Goal: Task Accomplishment & Management: Manage account settings

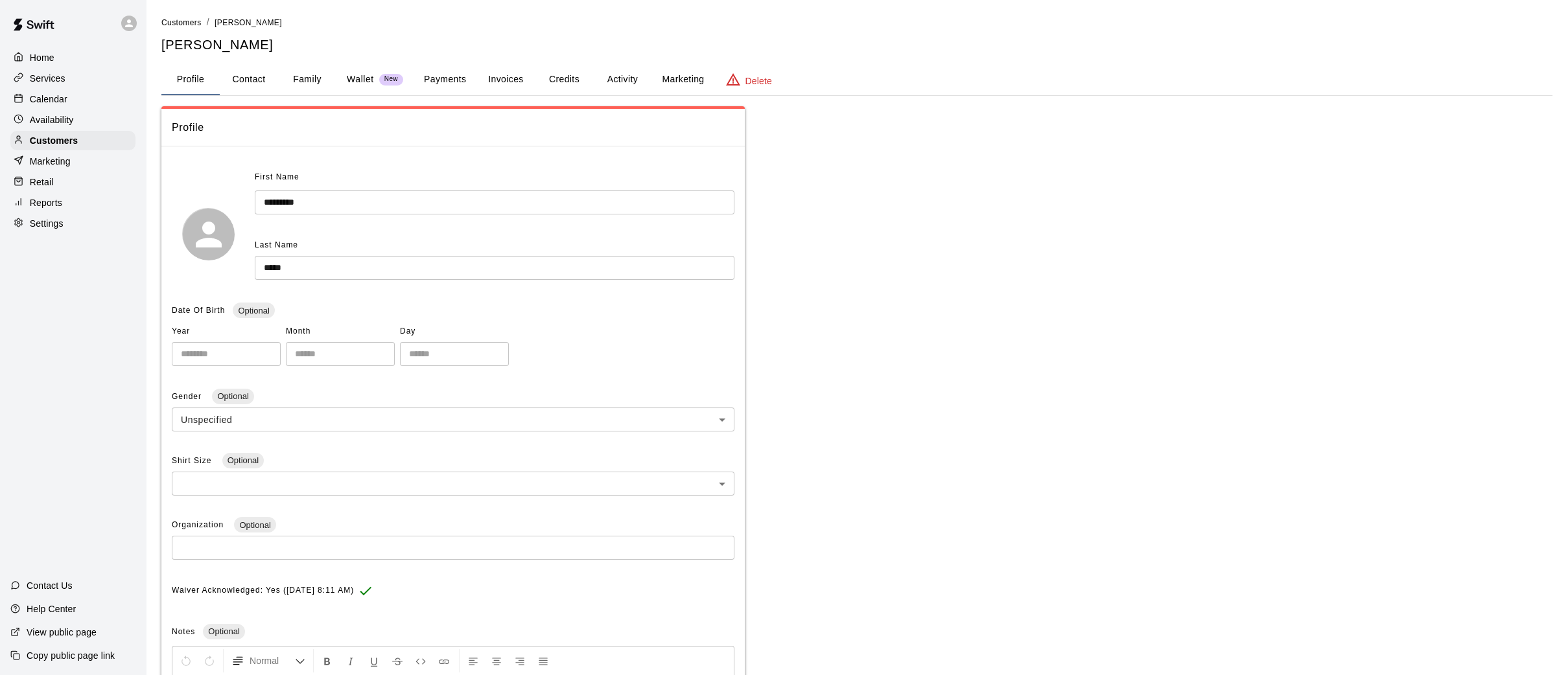
click at [42, 93] on p "Calendar" at bounding box center [49, 99] width 37 height 13
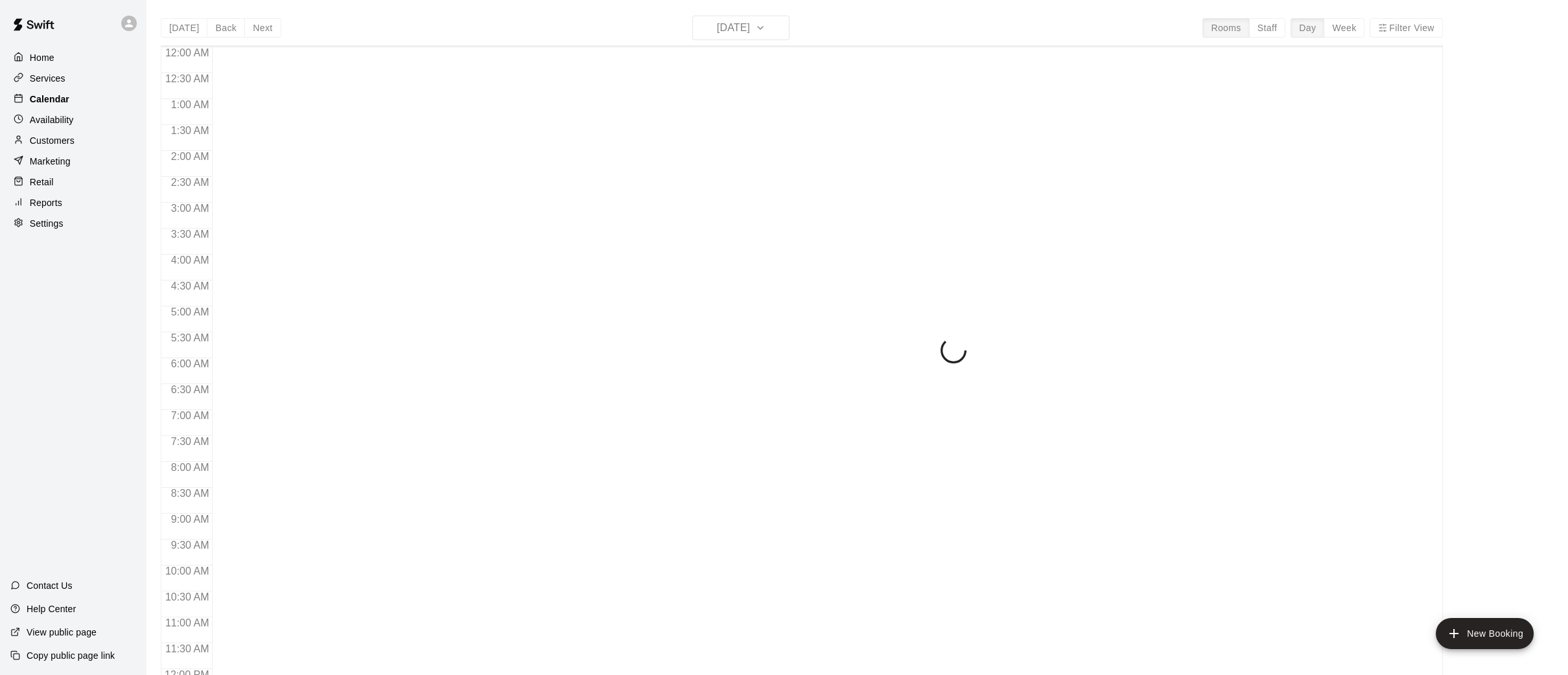
scroll to position [600, 0]
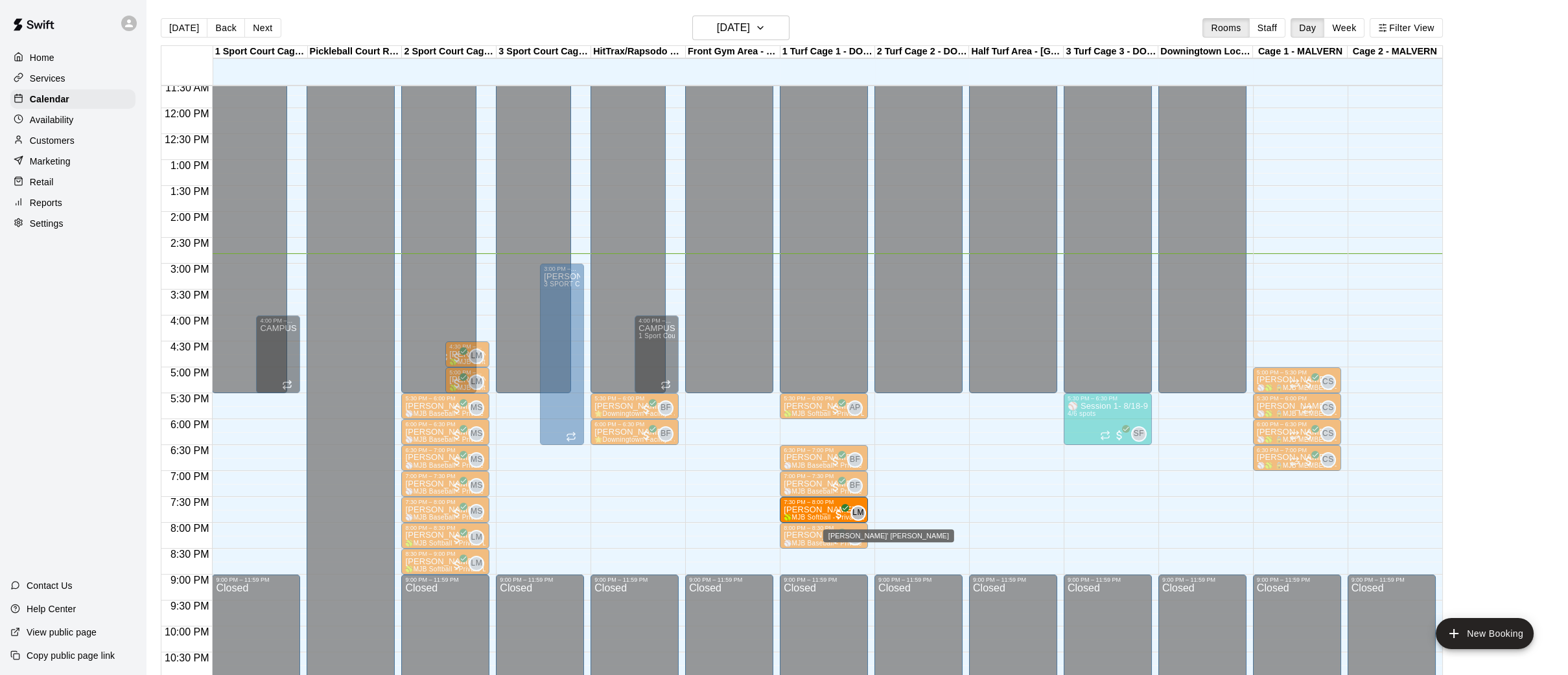
drag, startPoint x: 909, startPoint y: 512, endPoint x: 855, endPoint y: 515, distance: 54.1
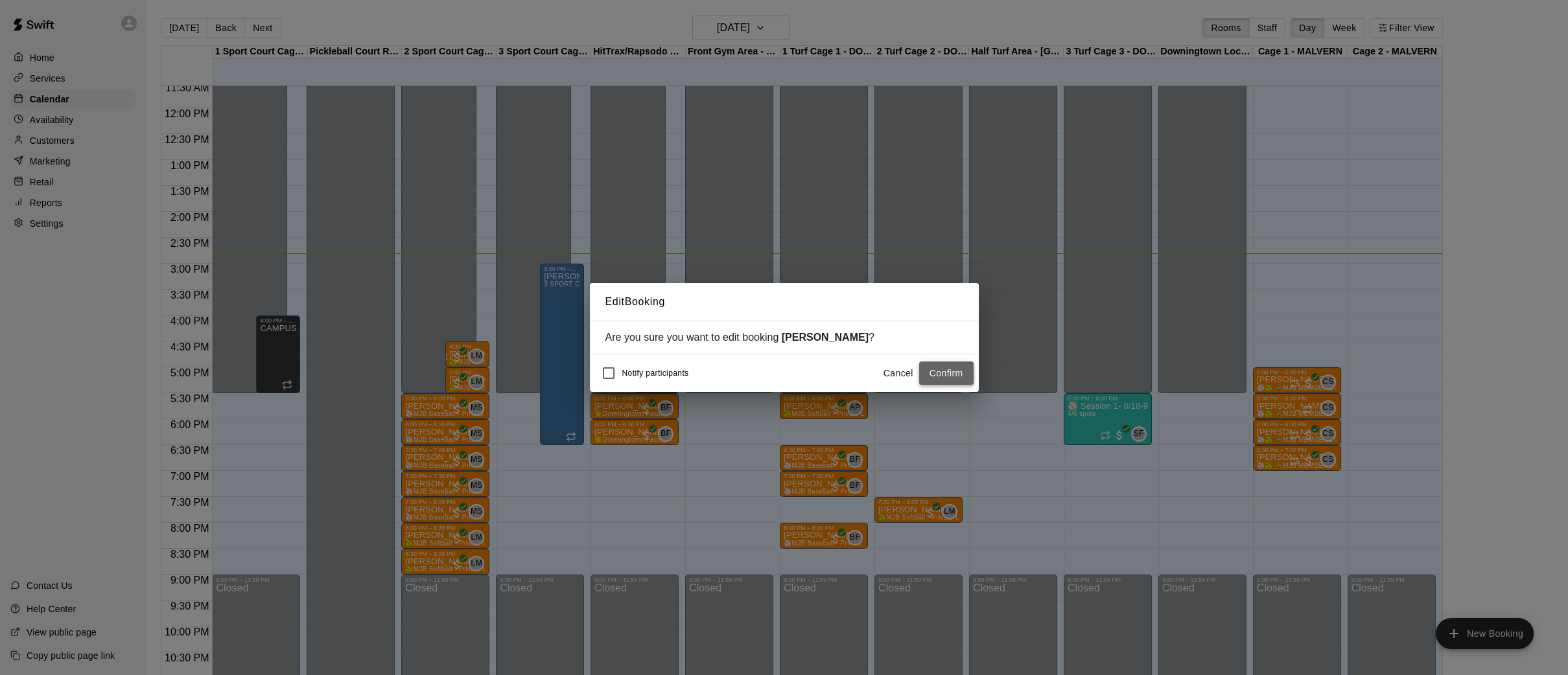
click at [944, 369] on button "Confirm" at bounding box center [947, 373] width 55 height 24
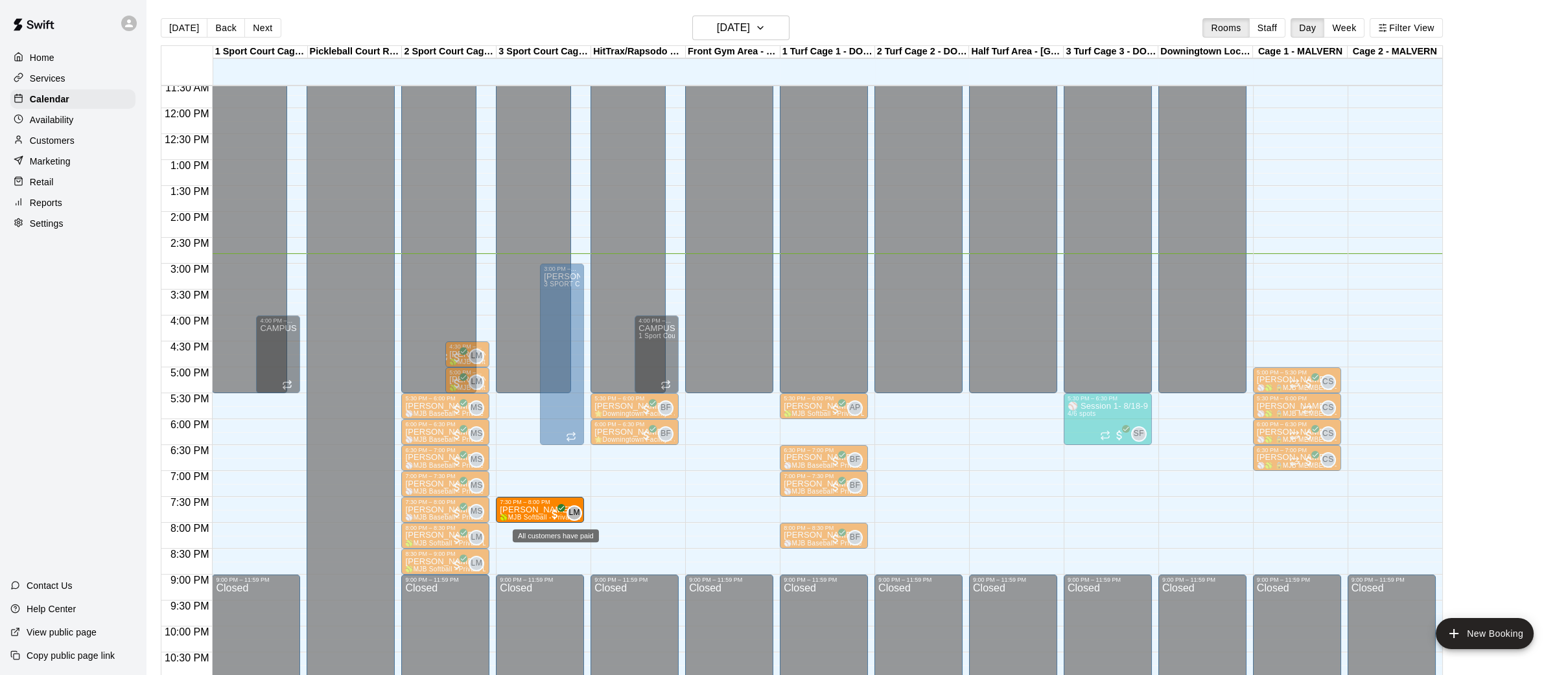
drag, startPoint x: 810, startPoint y: 507, endPoint x: 560, endPoint y: 510, distance: 250.0
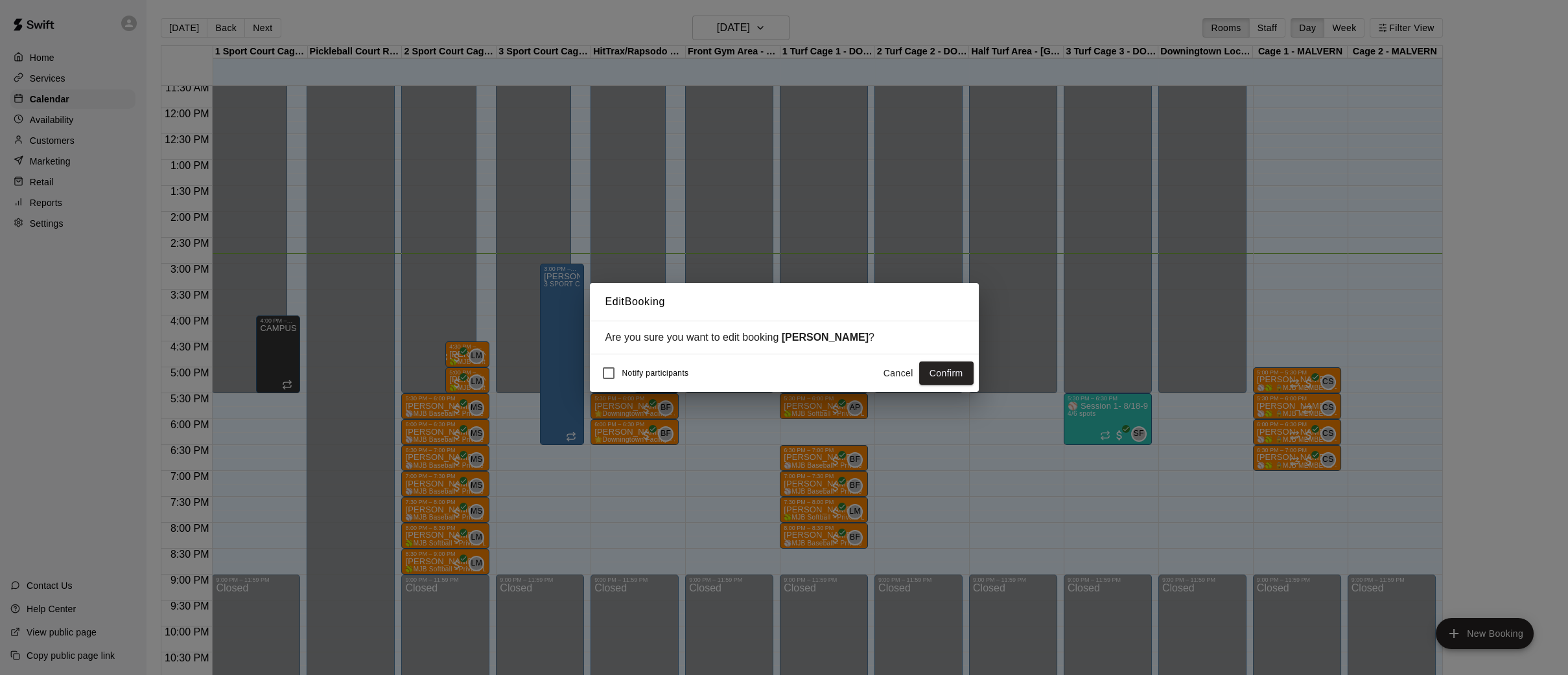
click at [936, 372] on button "Confirm" at bounding box center [947, 373] width 55 height 24
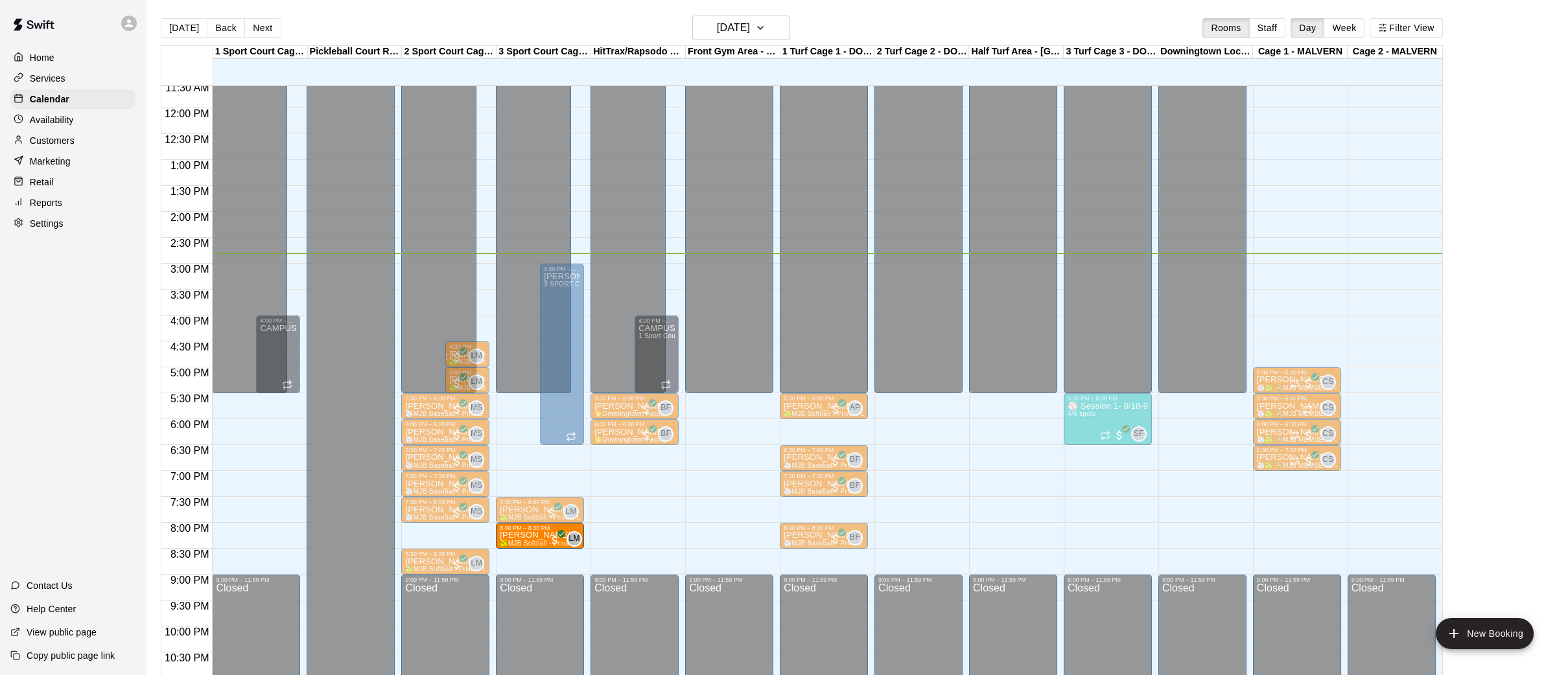
drag, startPoint x: 432, startPoint y: 536, endPoint x: 508, endPoint y: 536, distance: 76.0
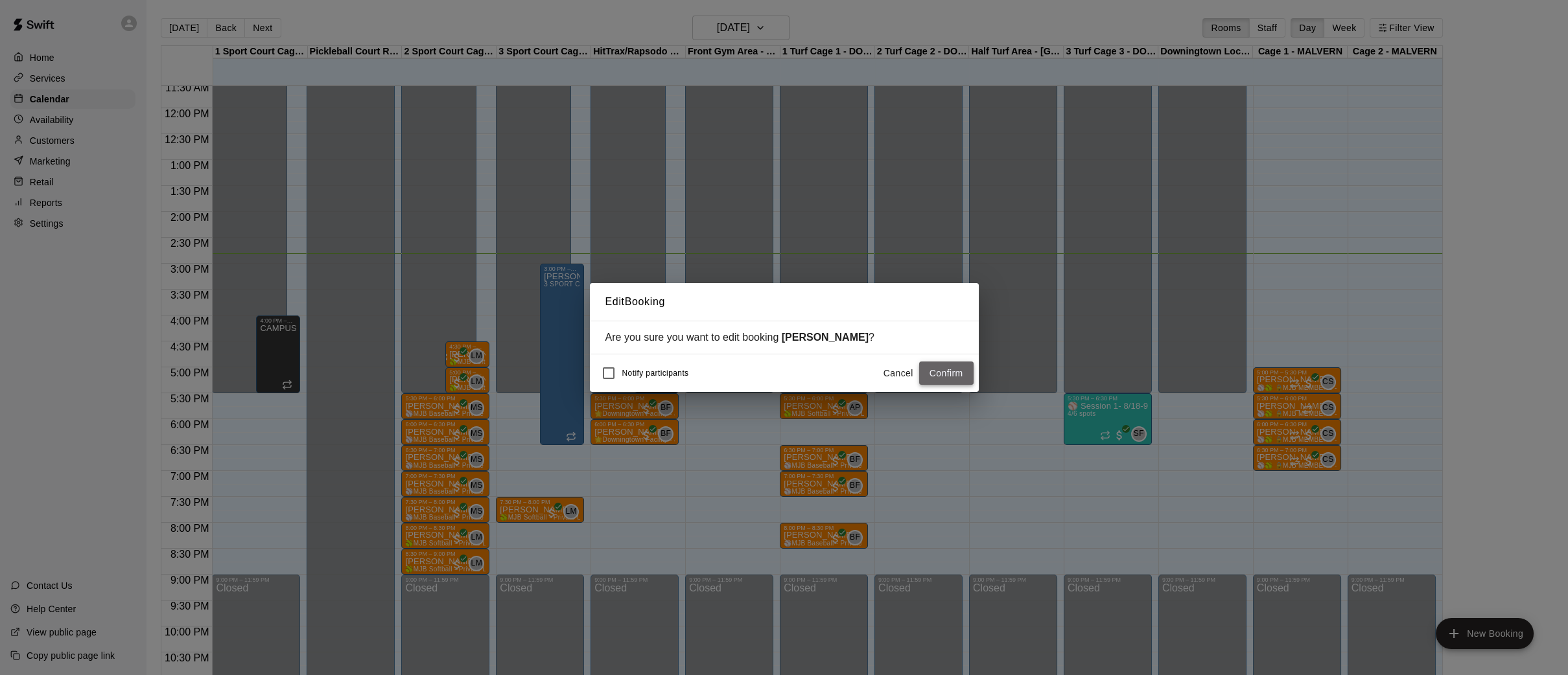
click at [926, 367] on button "Confirm" at bounding box center [947, 373] width 55 height 24
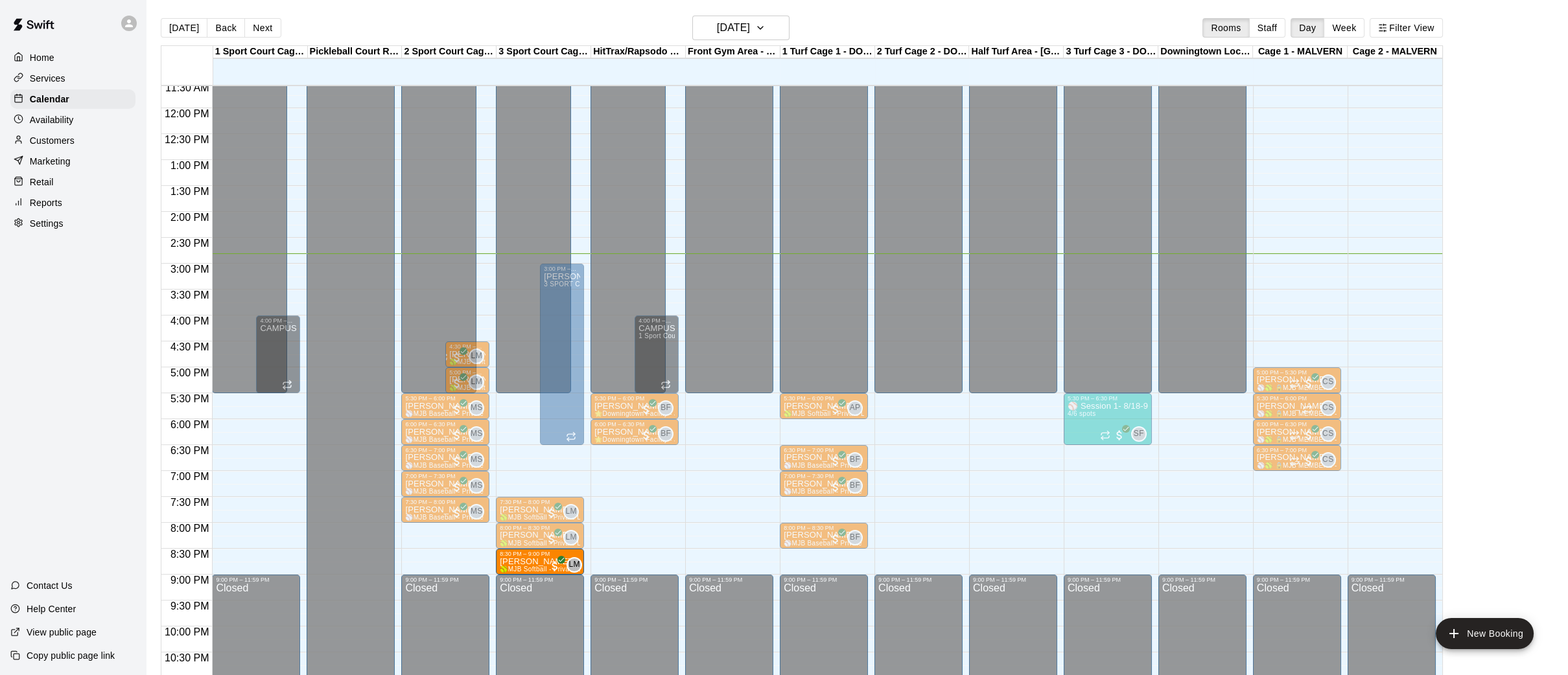
drag, startPoint x: 451, startPoint y: 560, endPoint x: 525, endPoint y: 563, distance: 74.1
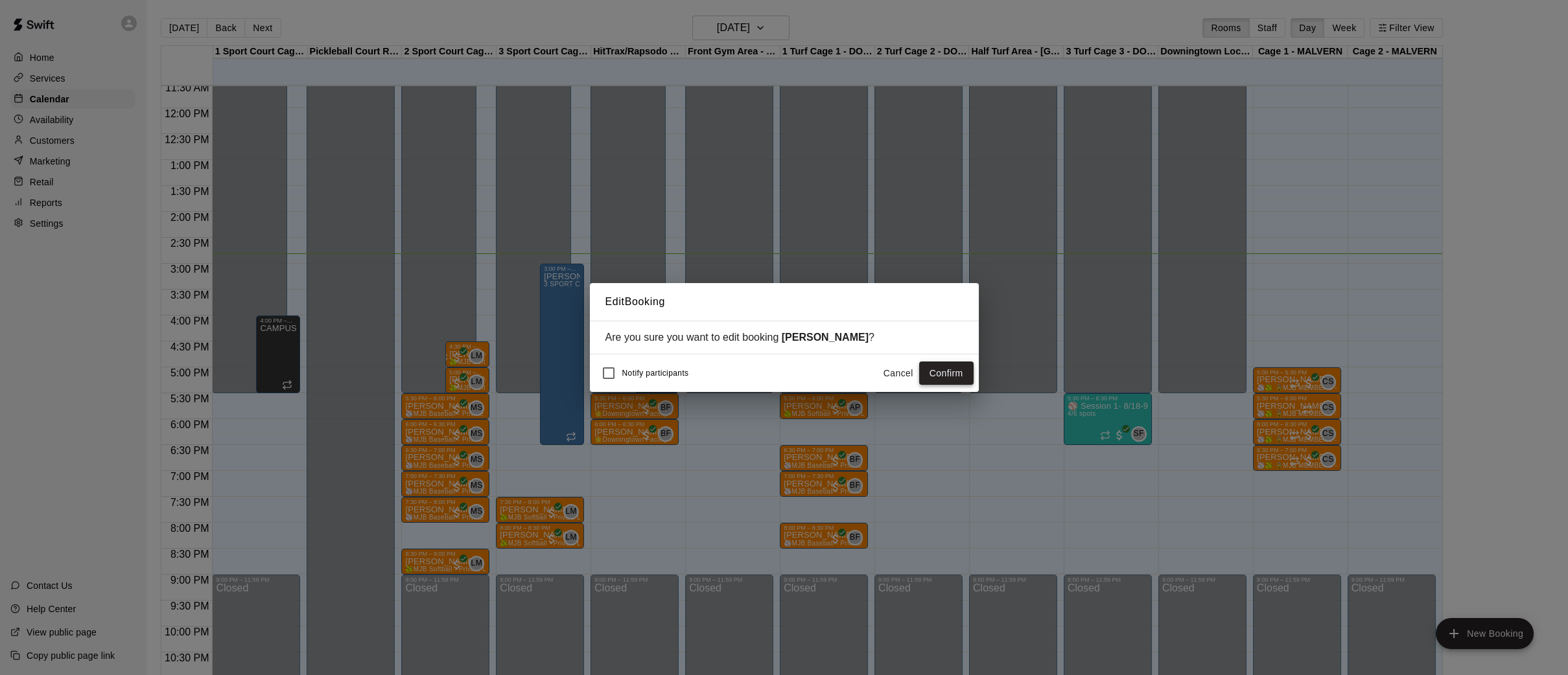
click at [949, 372] on button "Confirm" at bounding box center [947, 373] width 55 height 24
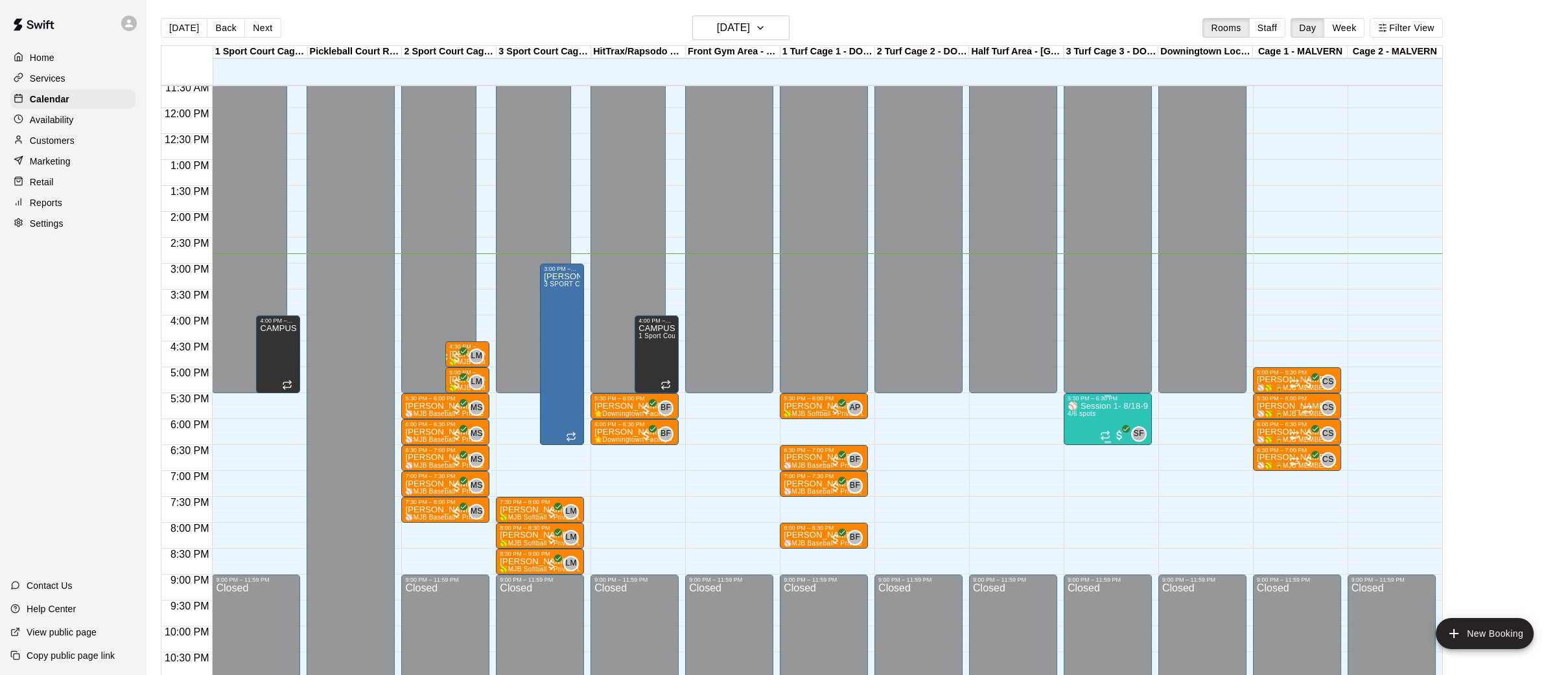
click at [1082, 410] on icon "edit" at bounding box center [1080, 414] width 16 height 16
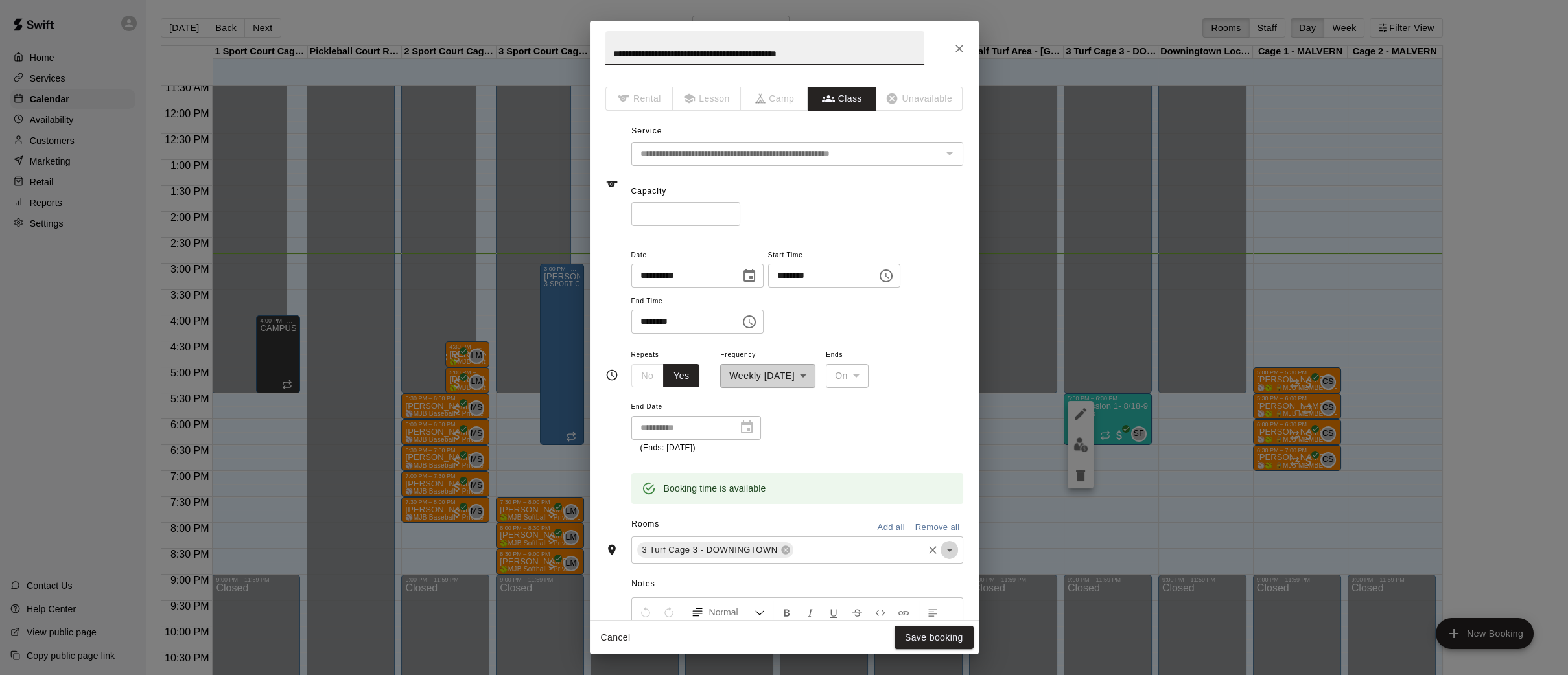
click at [949, 548] on icon "Open" at bounding box center [949, 550] width 6 height 4
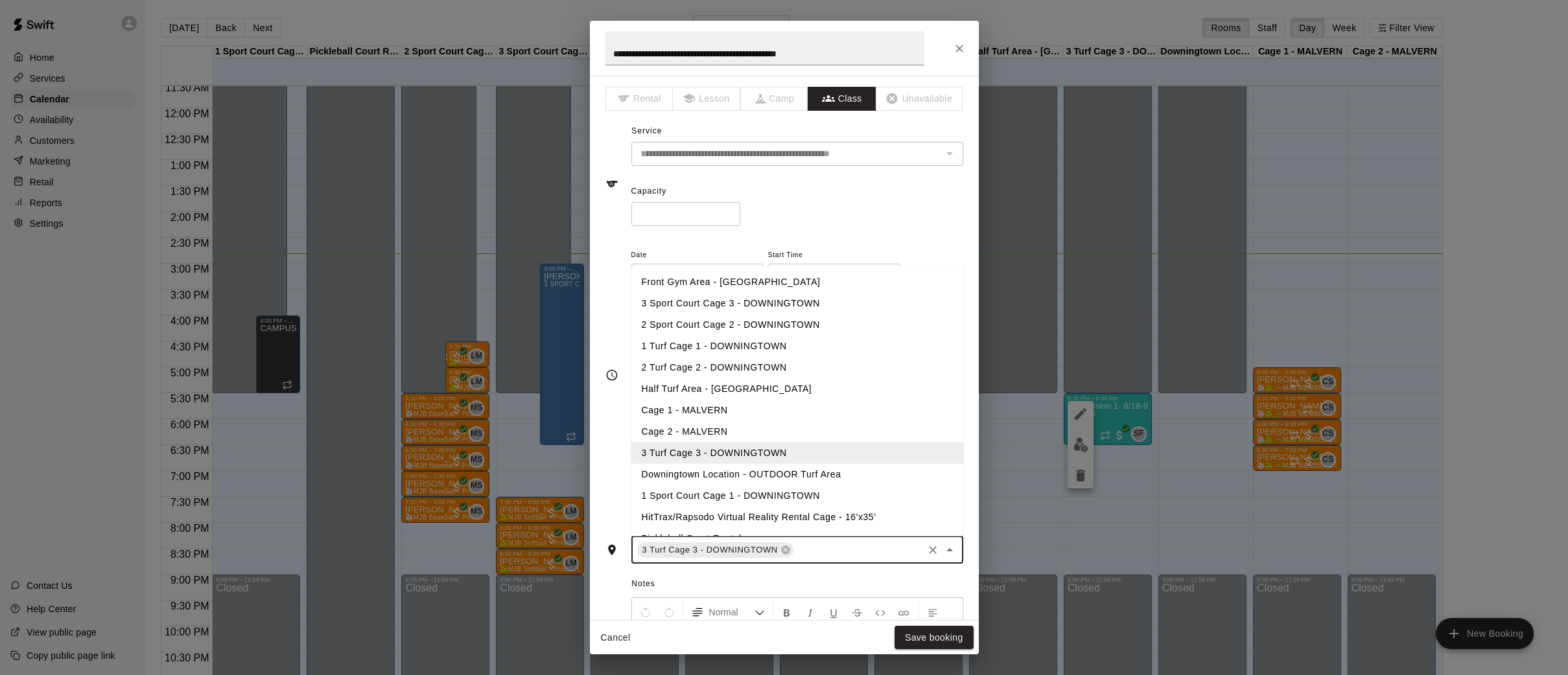
click at [705, 366] on li "2 Turf Cage 2 - DOWNINGTOWN" at bounding box center [796, 368] width 332 height 21
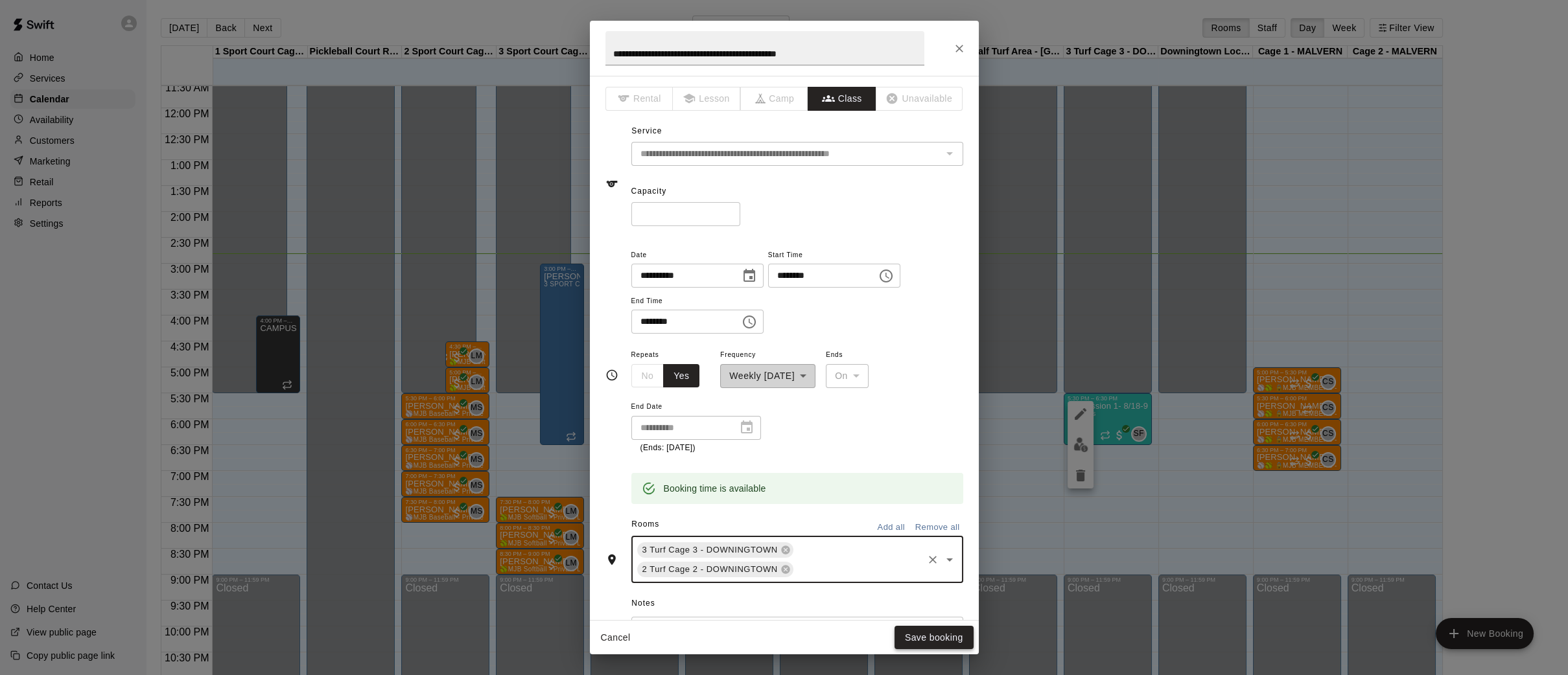
click at [922, 640] on button "Save booking" at bounding box center [934, 638] width 79 height 24
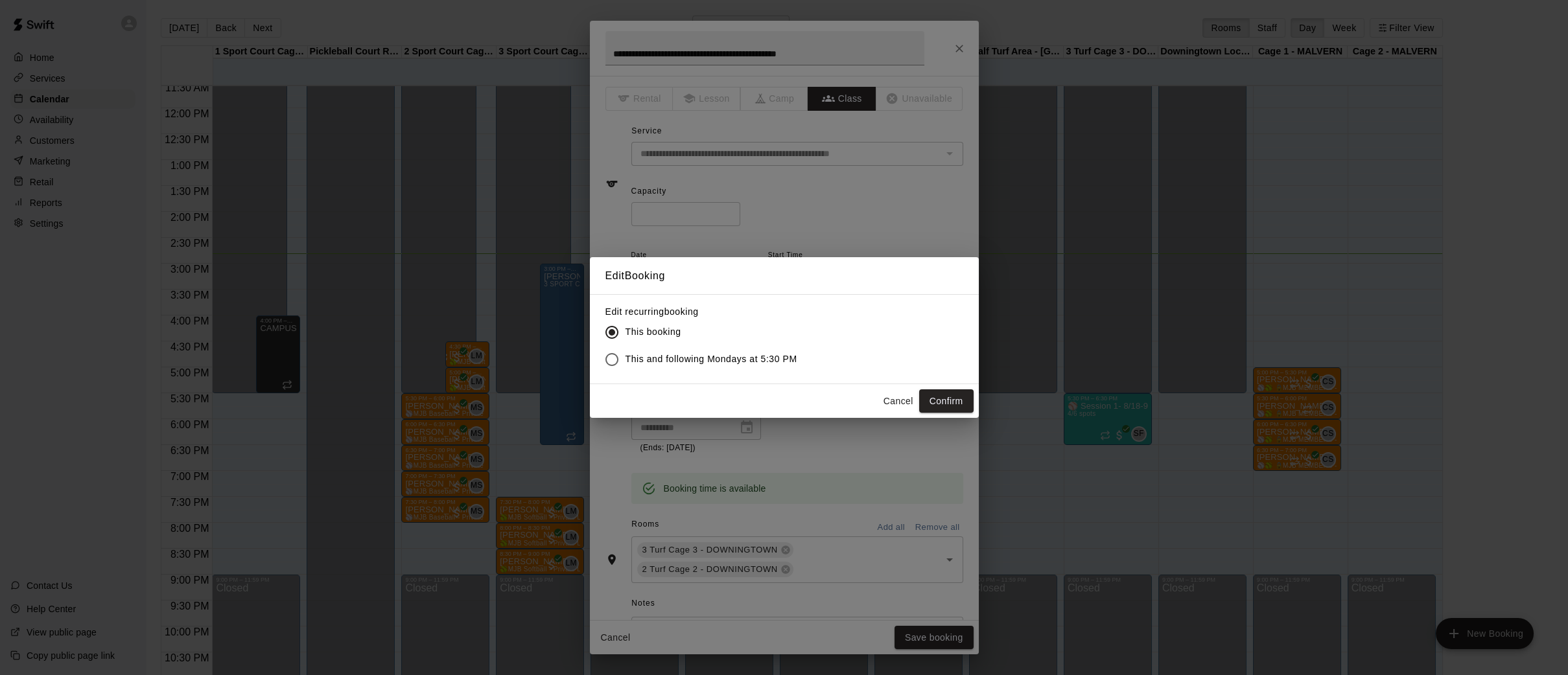
click at [925, 397] on button "Confirm" at bounding box center [947, 401] width 55 height 24
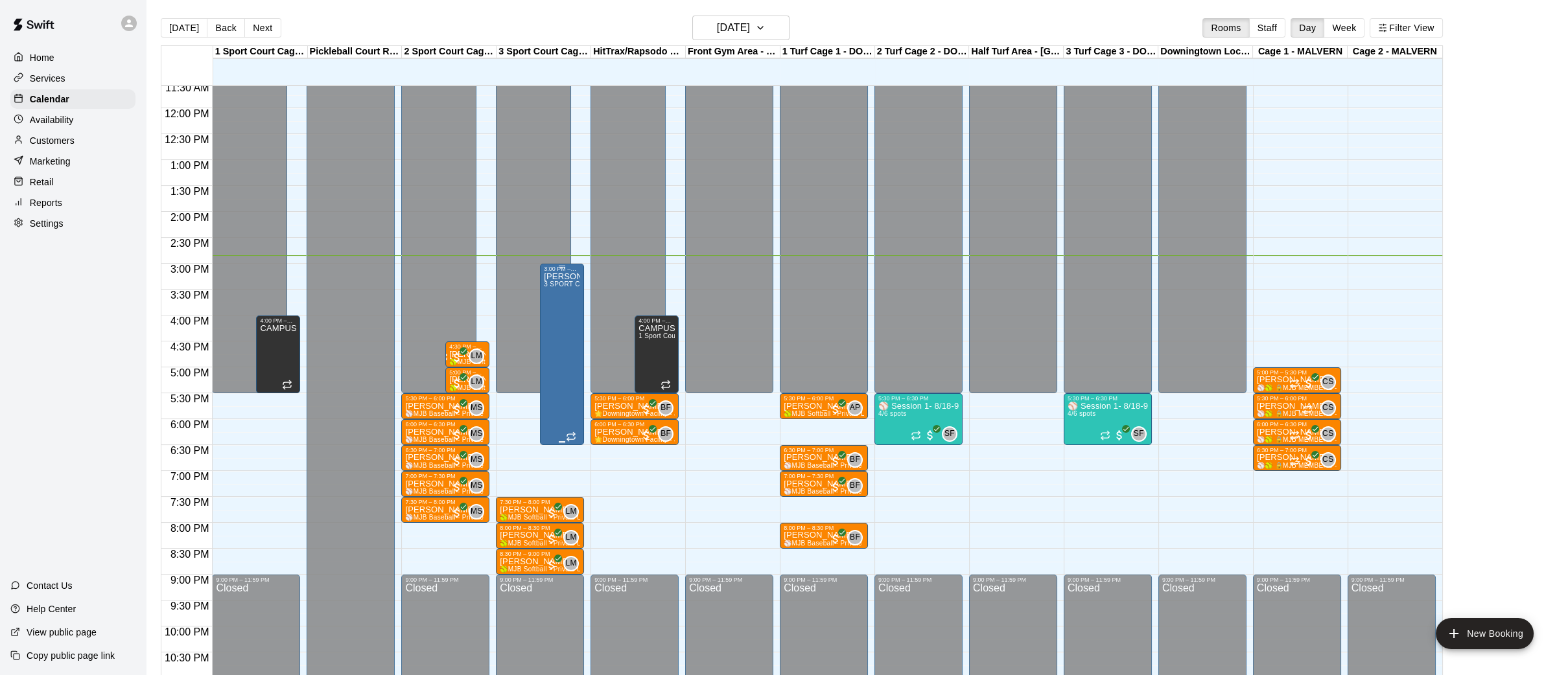
click at [571, 339] on div "[PERSON_NAME] lessons 3 SPORT COURT CAGE 3 - 70' Cage and PITCHING MACHINE - SP…" at bounding box center [561, 610] width 36 height 675
click at [551, 283] on icon "edit" at bounding box center [557, 285] width 16 height 16
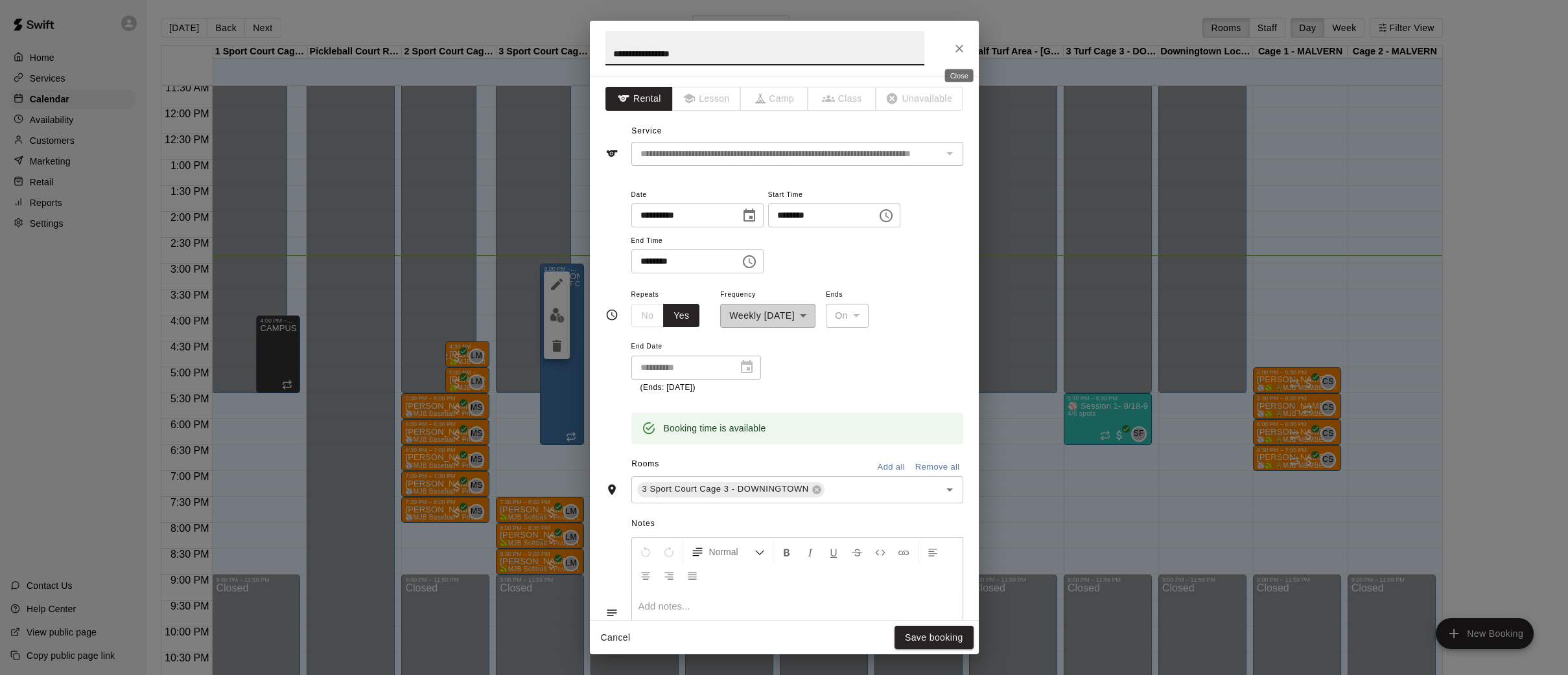
click at [964, 42] on icon "Close" at bounding box center [959, 49] width 13 height 13
